Goal: Information Seeking & Learning: Learn about a topic

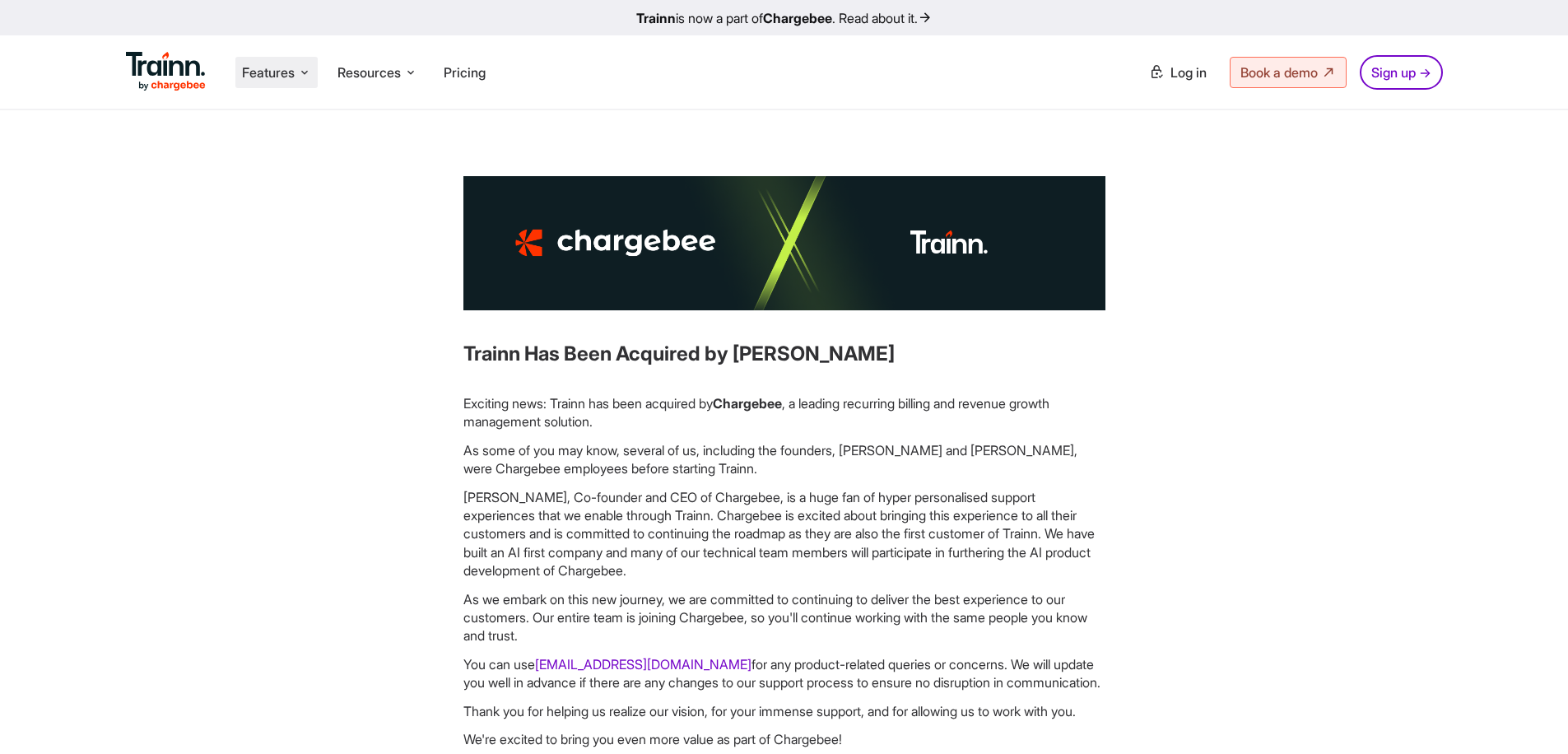
click at [299, 58] on li "Features Product Videos Create product & how-to videos in multiple languages. G…" at bounding box center [276, 72] width 82 height 31
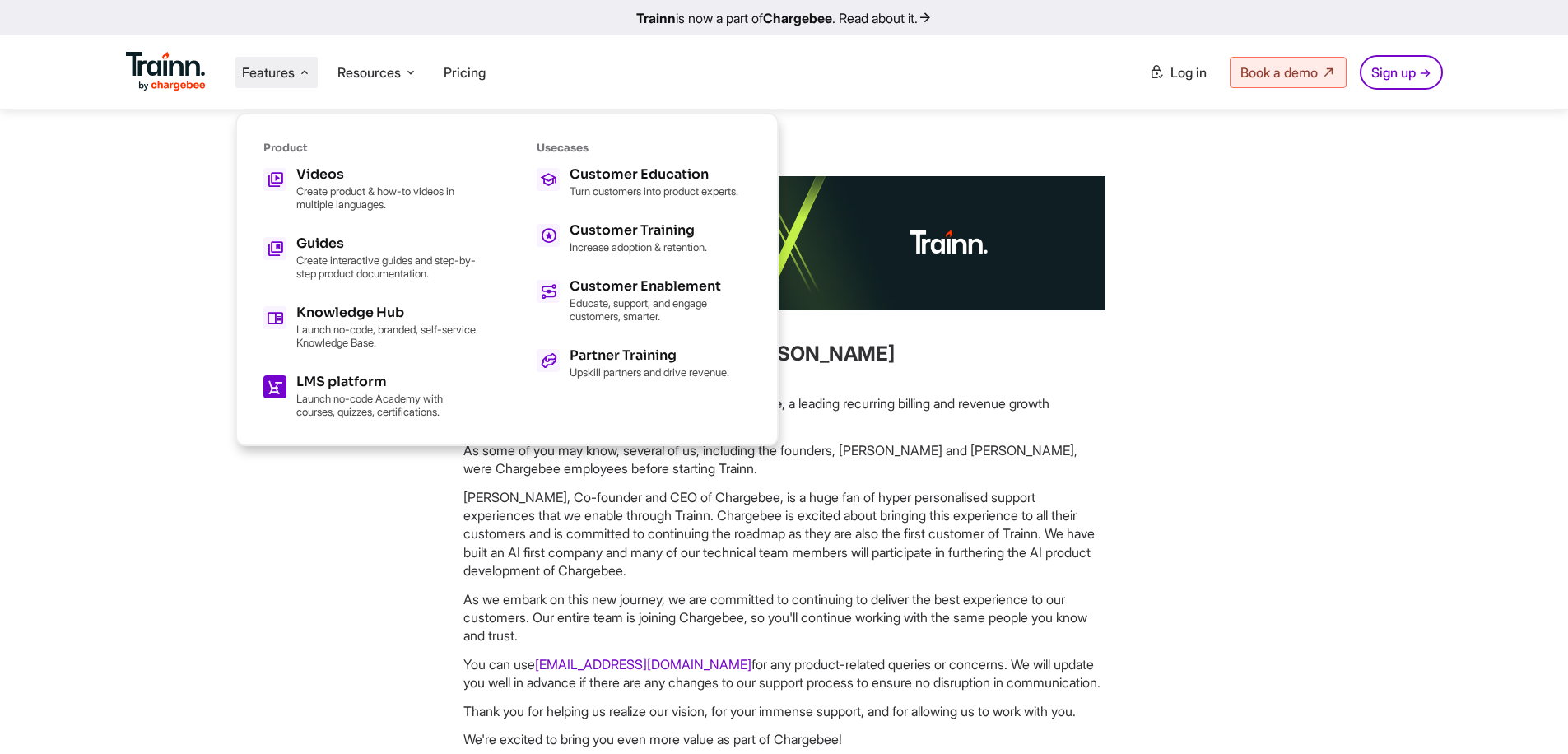
click at [321, 379] on h5 "LMS platform" at bounding box center [386, 381] width 181 height 13
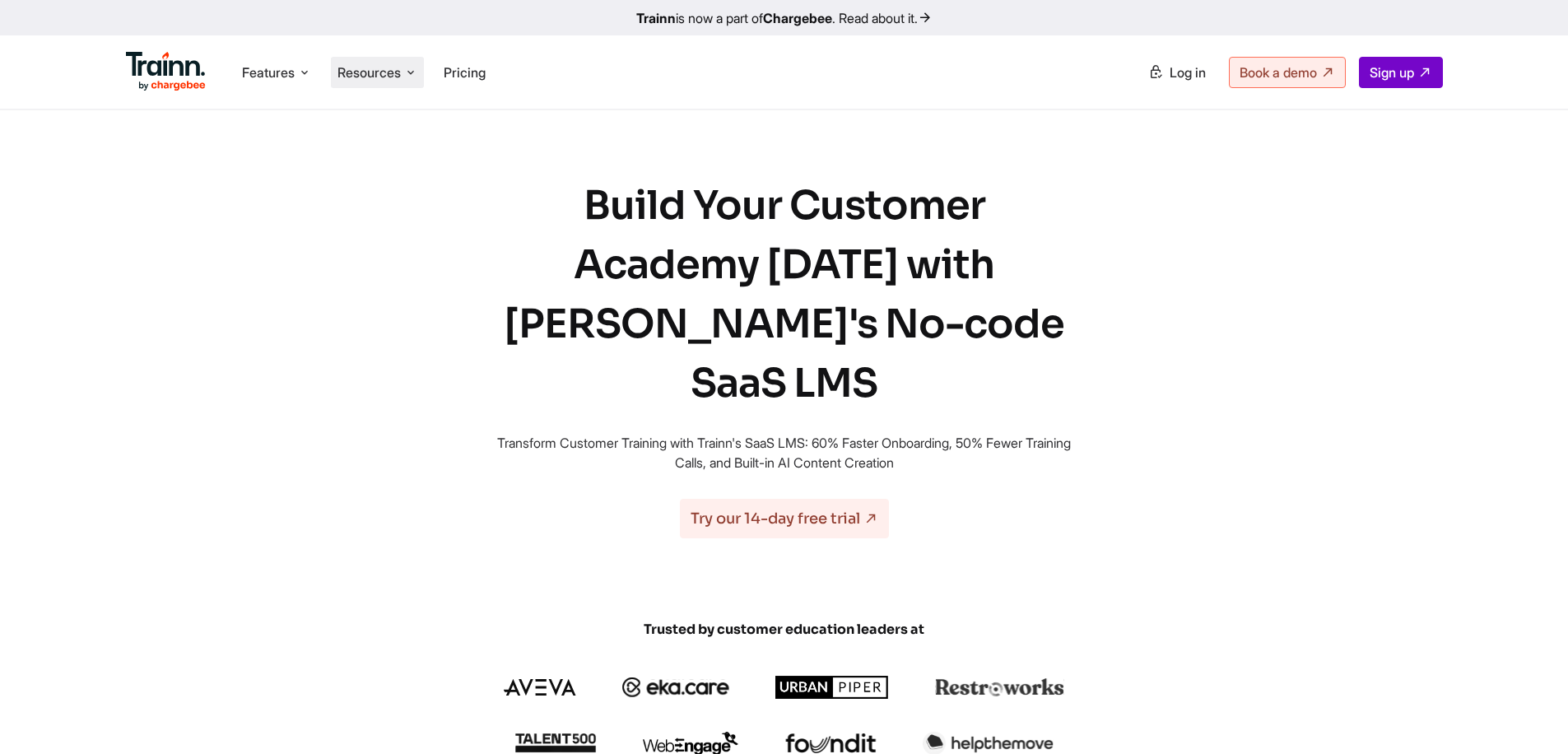
click at [394, 77] on span "Resources" at bounding box center [369, 72] width 63 height 18
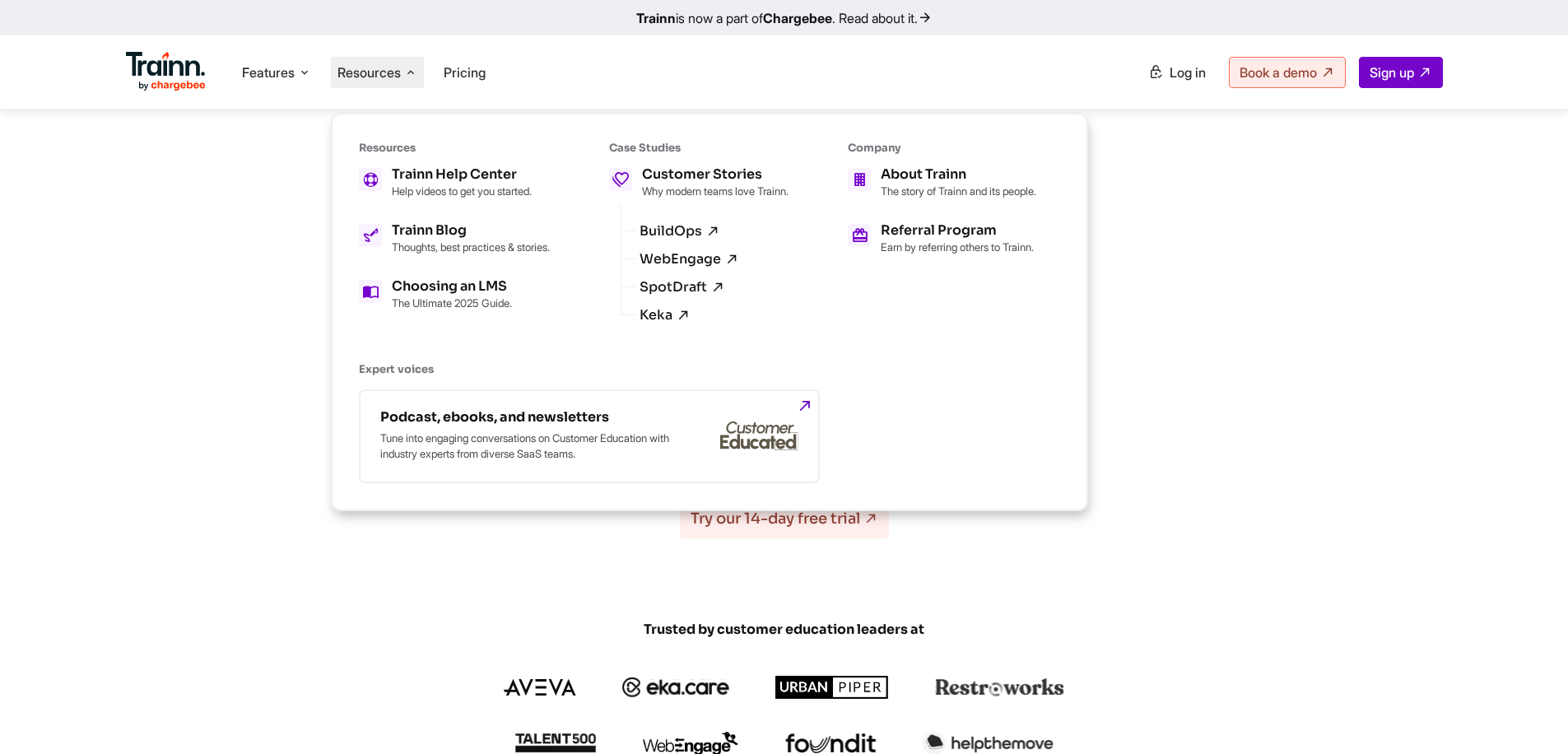
click at [571, 69] on ul "Features Product Videos Create product & how-to videos in multiple languages. G…" at bounding box center [455, 72] width 659 height 47
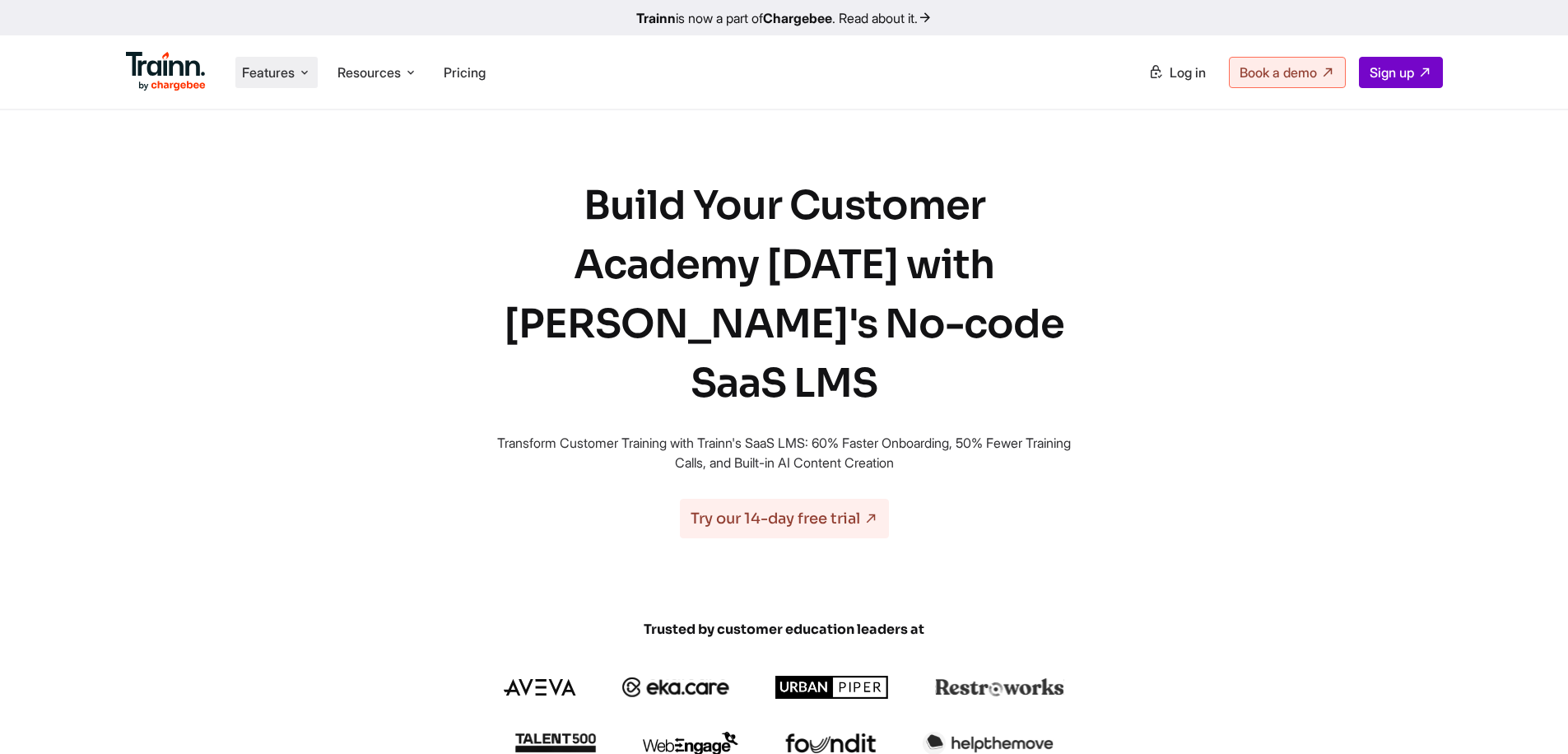
click at [294, 73] on span "Features" at bounding box center [268, 72] width 53 height 18
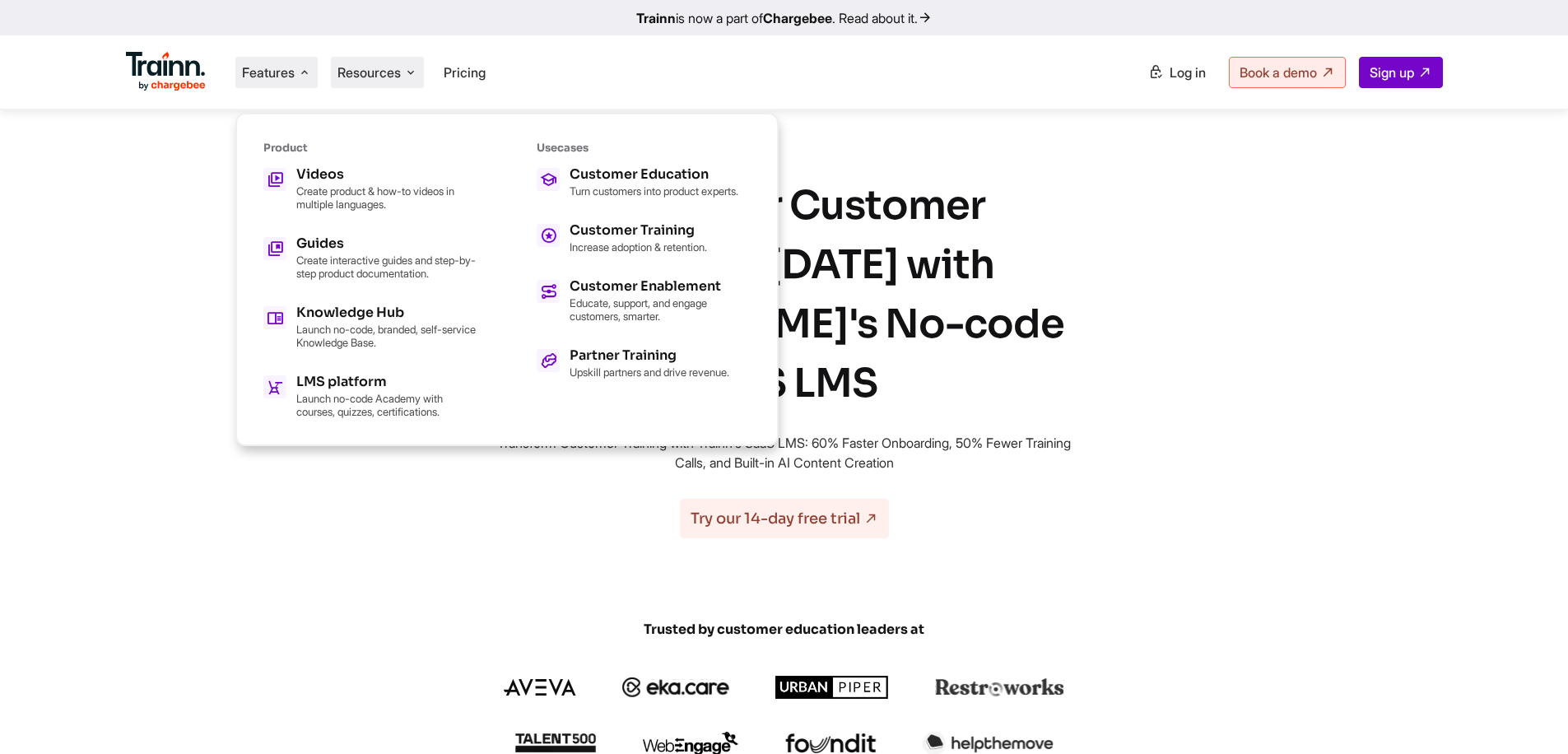
click at [395, 75] on span "Resources" at bounding box center [369, 72] width 63 height 18
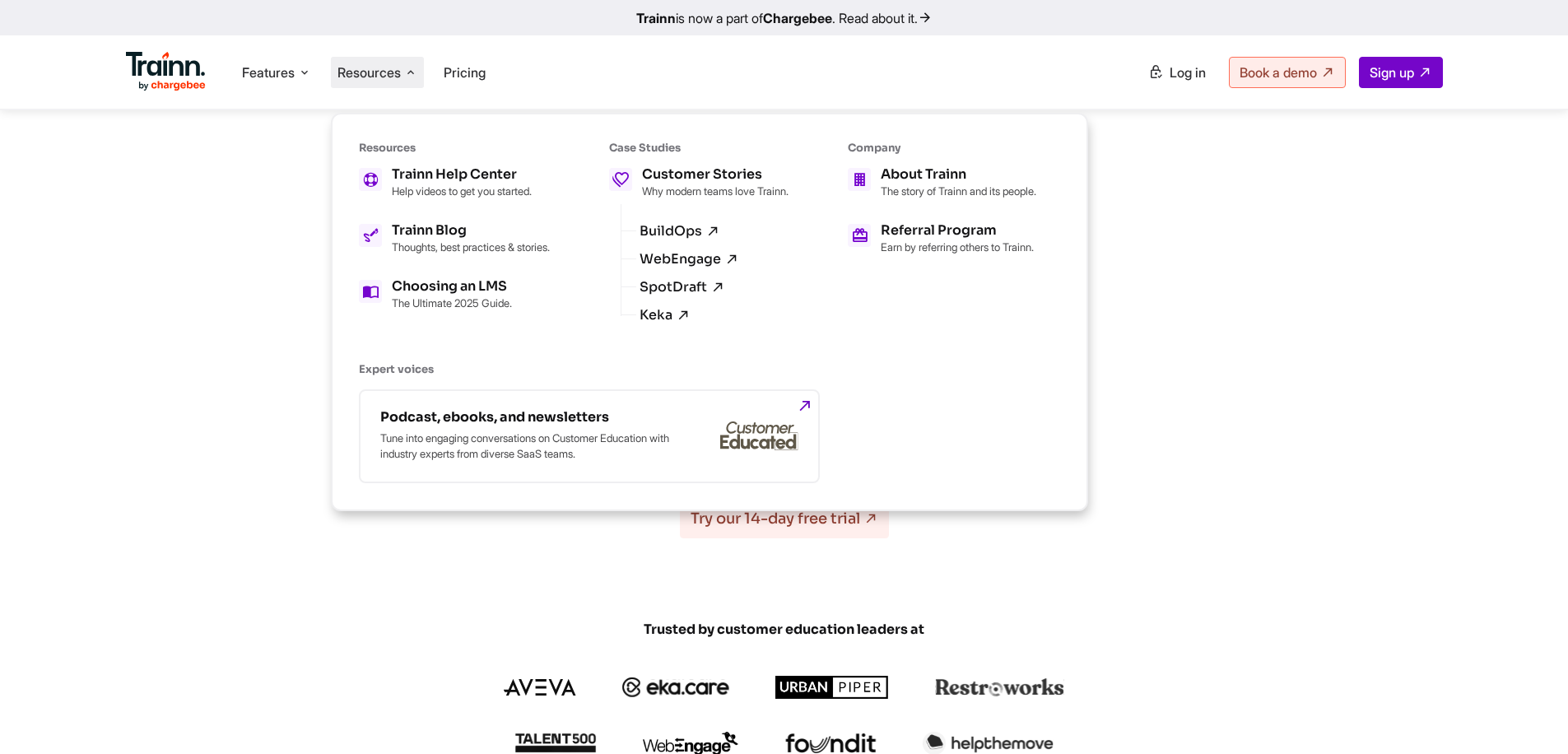
click at [646, 65] on ul "Features Product Videos Create product & how-to videos in multiple languages. G…" at bounding box center [455, 72] width 659 height 47
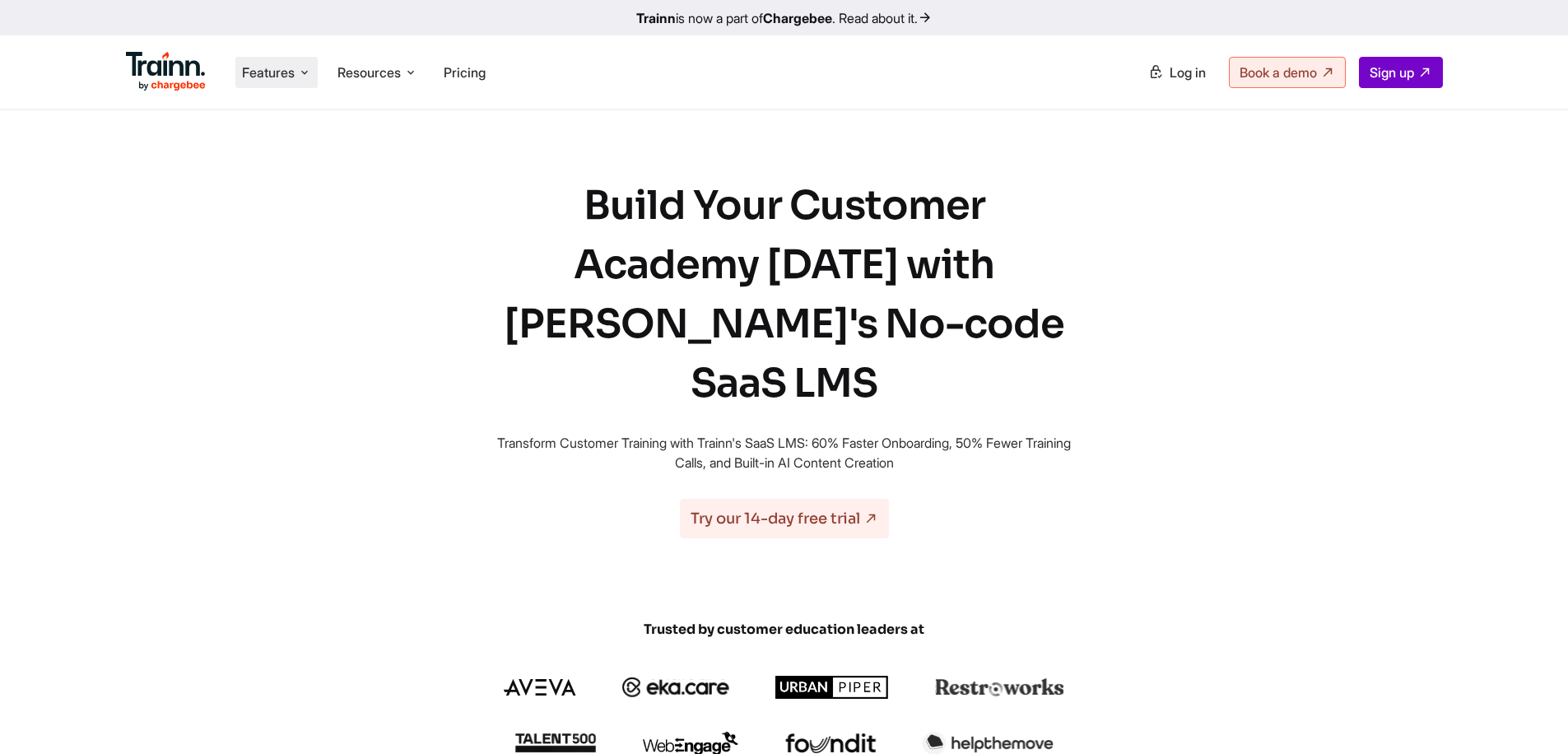
click at [265, 72] on span "Features" at bounding box center [268, 72] width 53 height 18
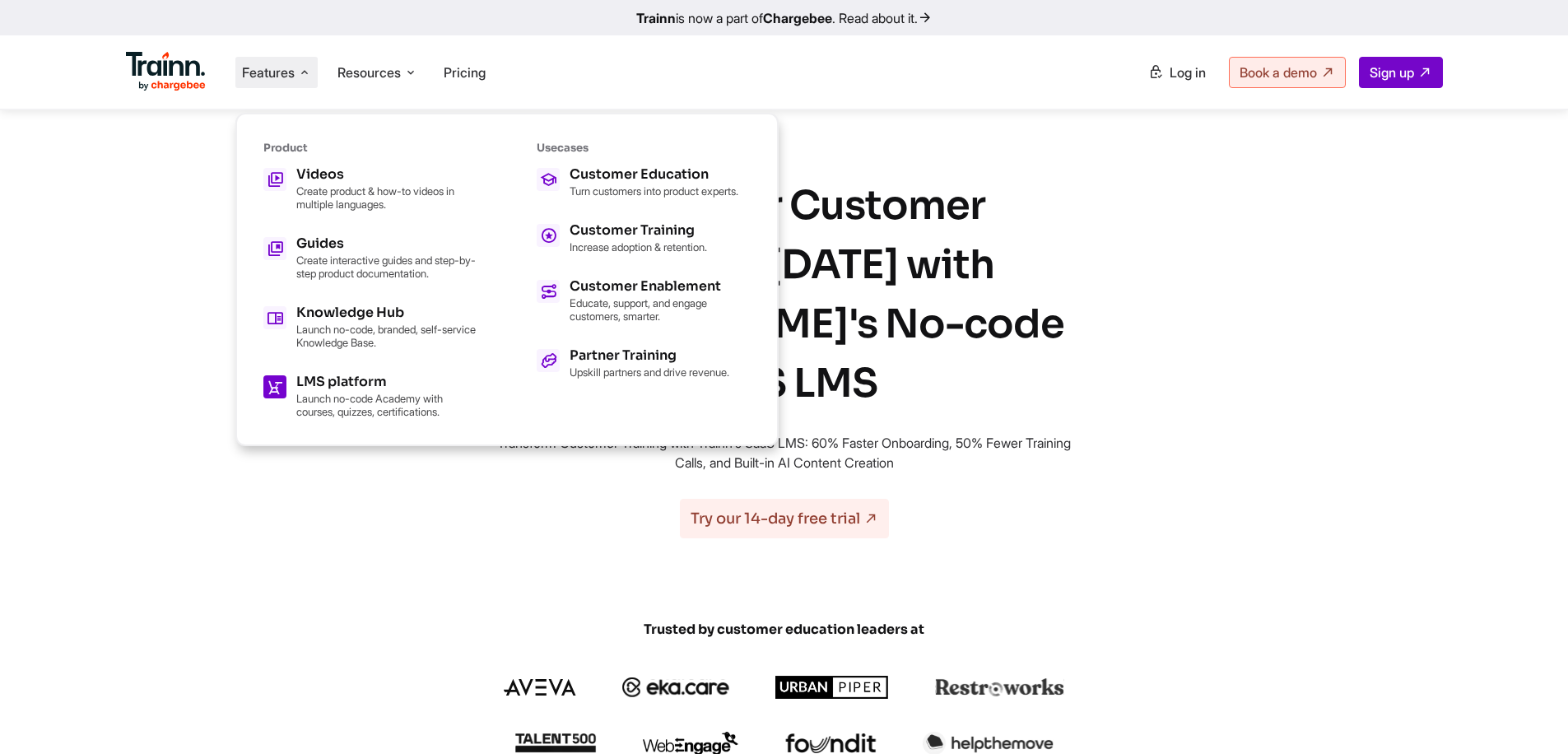
click at [314, 378] on h5 "LMS platform" at bounding box center [386, 381] width 181 height 13
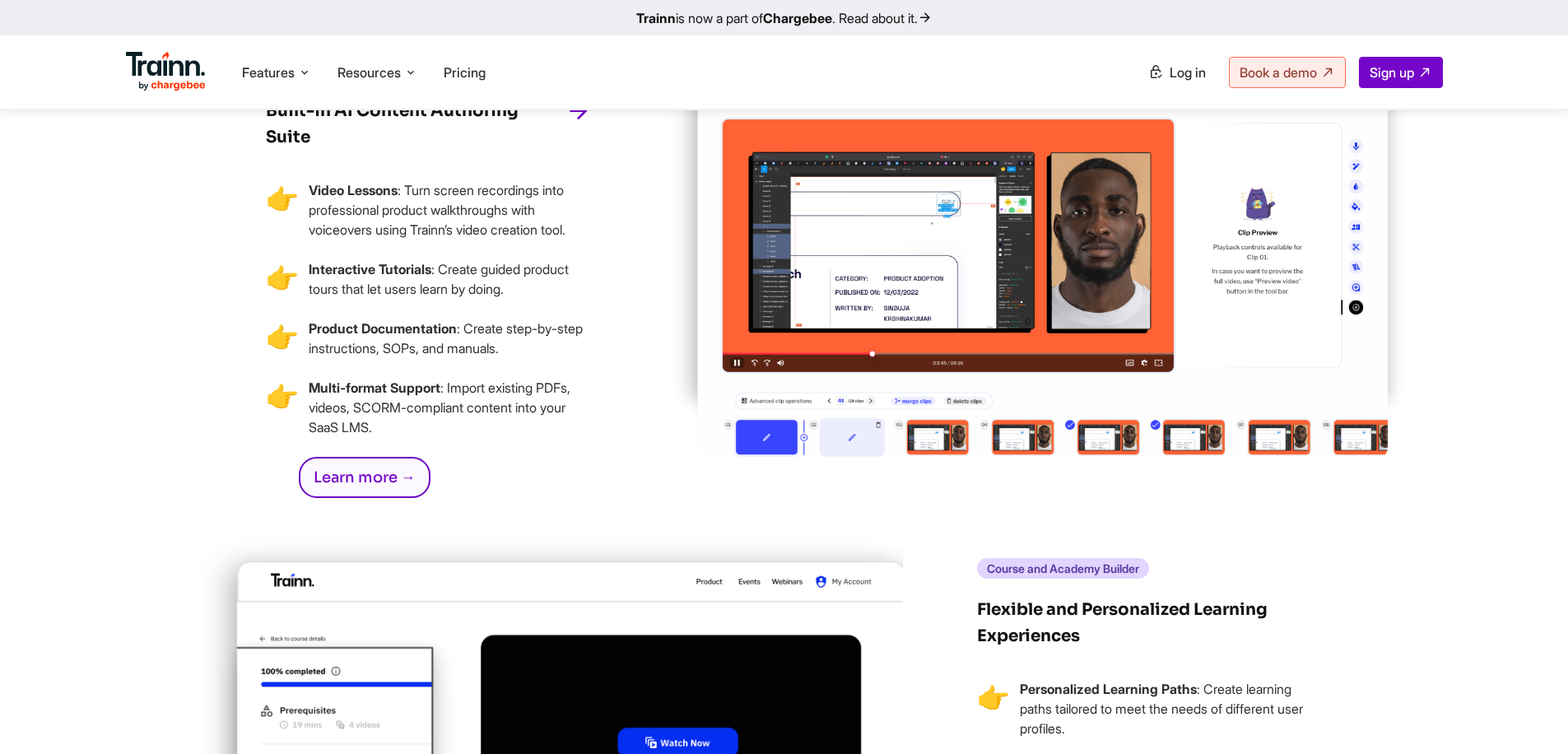
scroll to position [3191, 0]
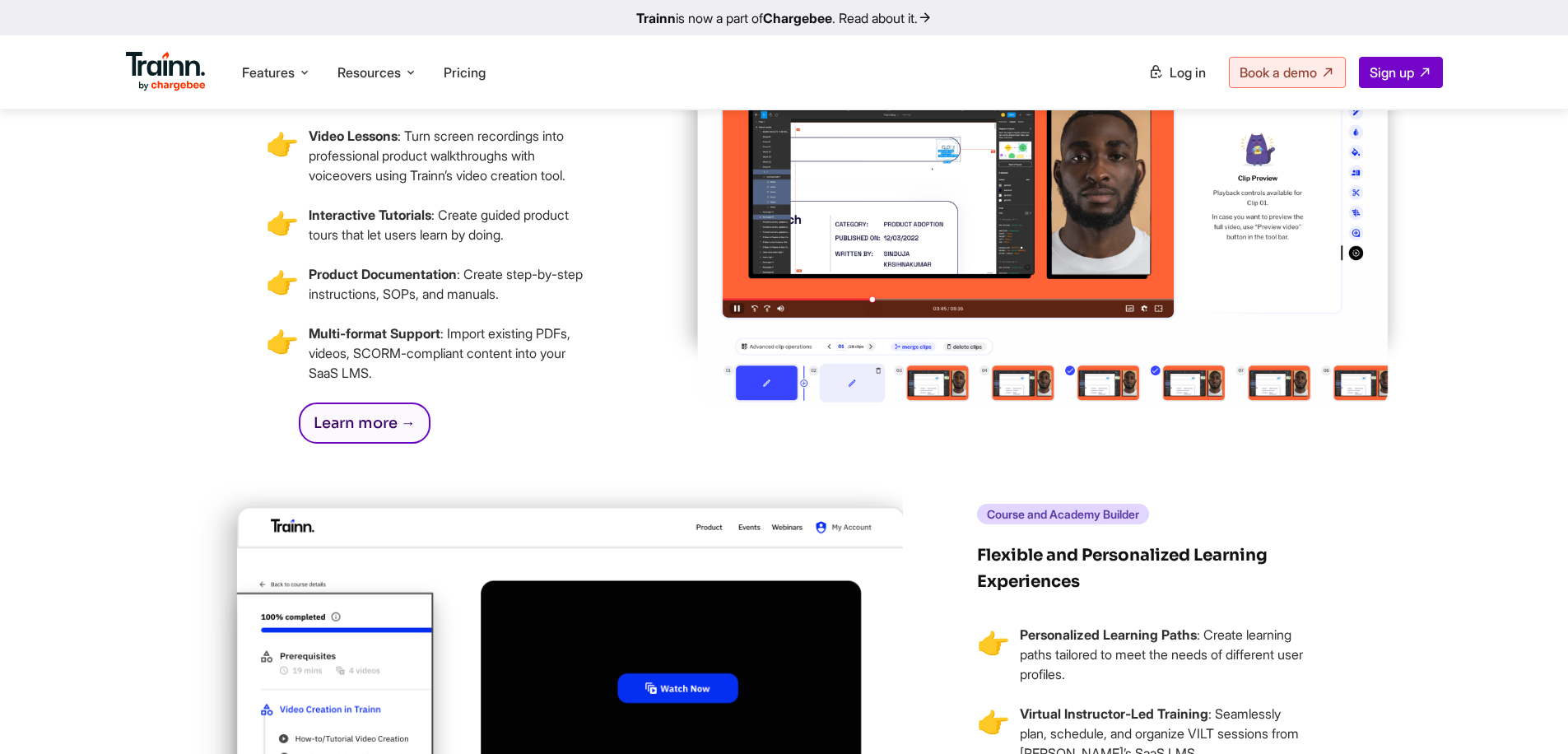
click at [404, 440] on link "Learn more →" at bounding box center [364, 423] width 131 height 41
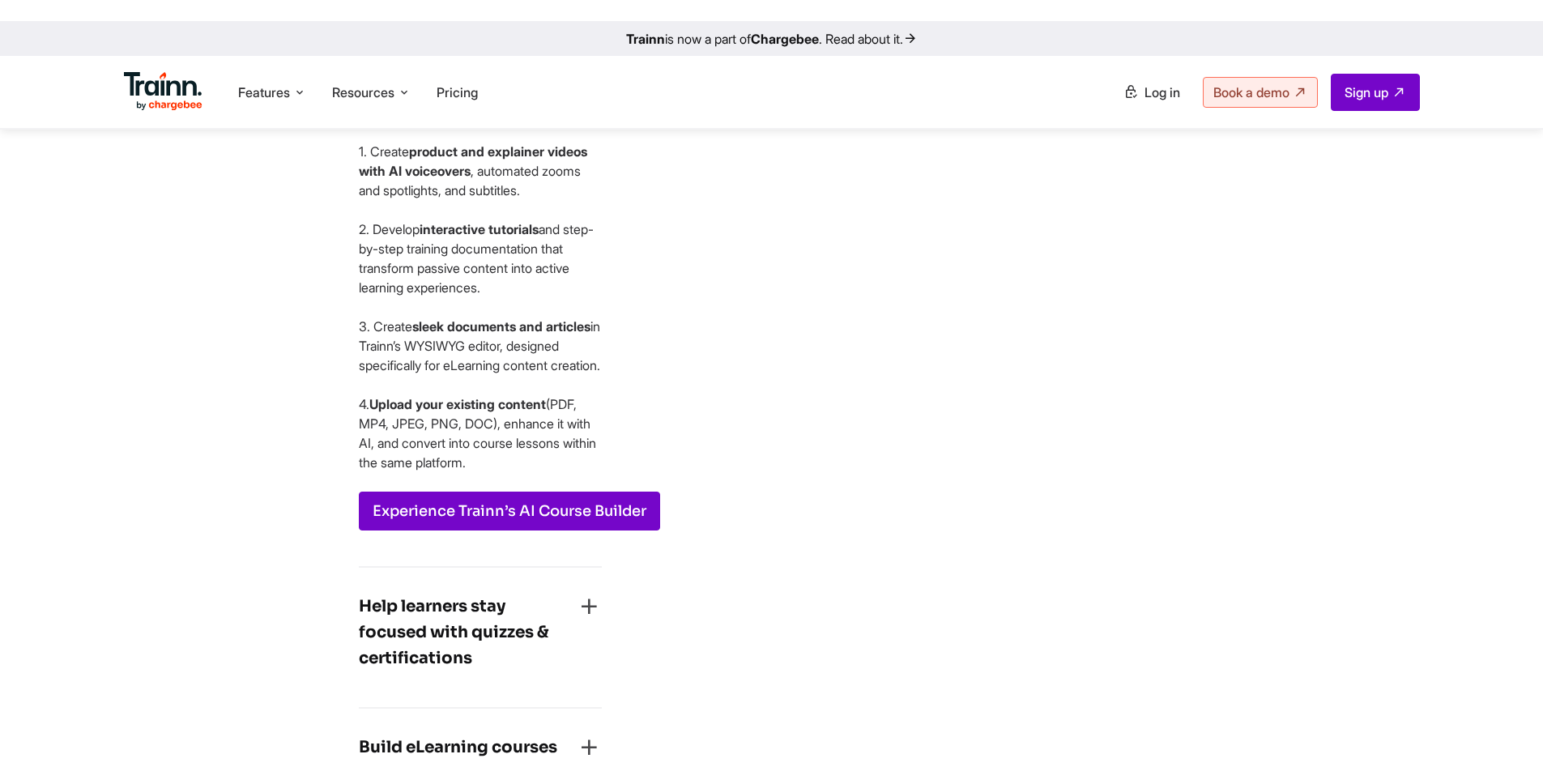
scroll to position [2517, 0]
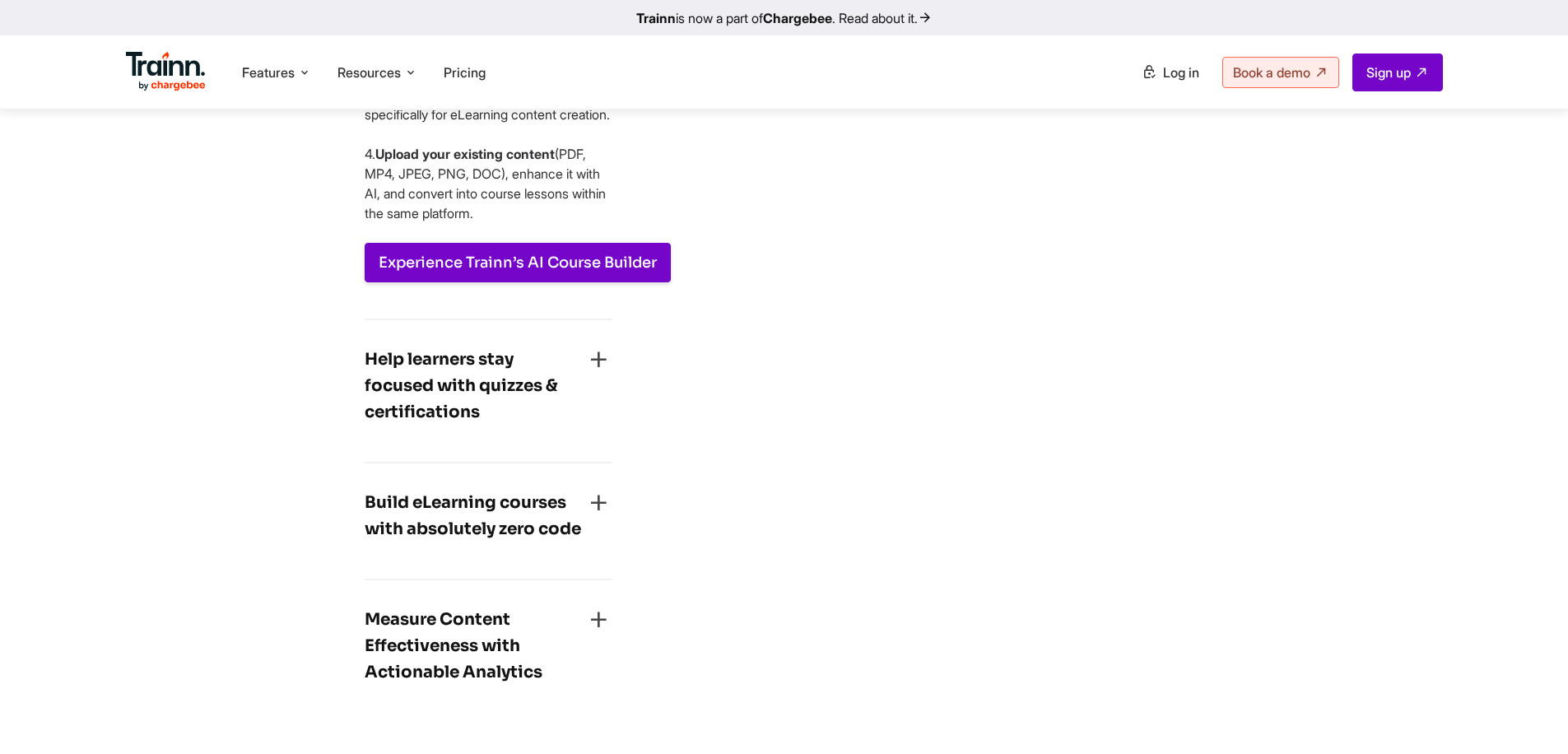
click at [552, 283] on link "Experience Trainn’s AI Course Builder" at bounding box center [517, 263] width 306 height 40
